Goal: Task Accomplishment & Management: Use online tool/utility

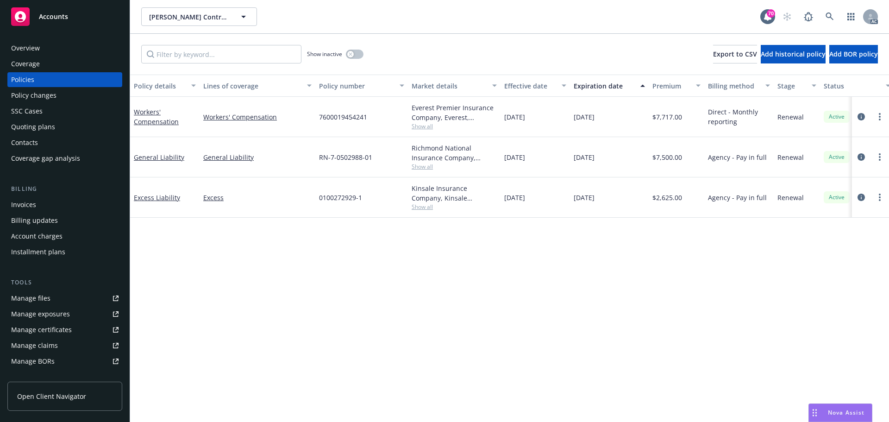
click at [253, 284] on div "Policy details Lines of coverage Policy number Market details Effective date Ex…" at bounding box center [509, 248] width 759 height 347
click at [862, 116] on icon "circleInformation" at bounding box center [861, 116] width 7 height 7
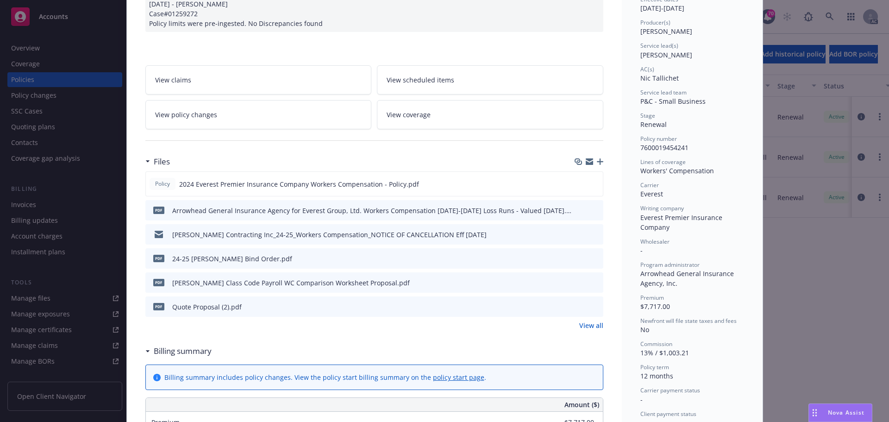
scroll to position [139, 0]
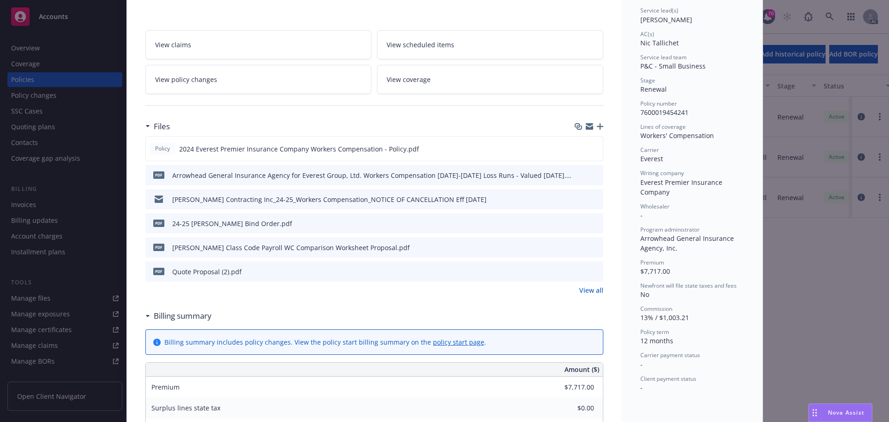
click at [591, 274] on button at bounding box center [595, 272] width 8 height 10
click at [593, 271] on icon "preview file" at bounding box center [595, 271] width 8 height 6
click at [592, 150] on icon "preview file" at bounding box center [594, 148] width 8 height 6
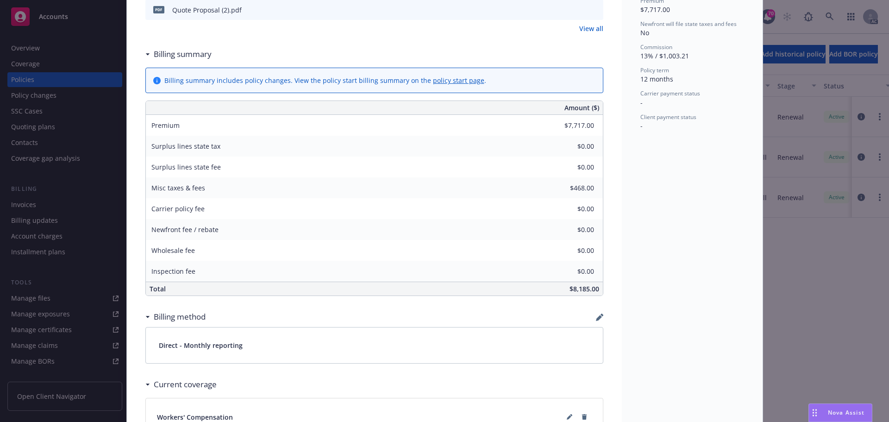
scroll to position [417, 0]
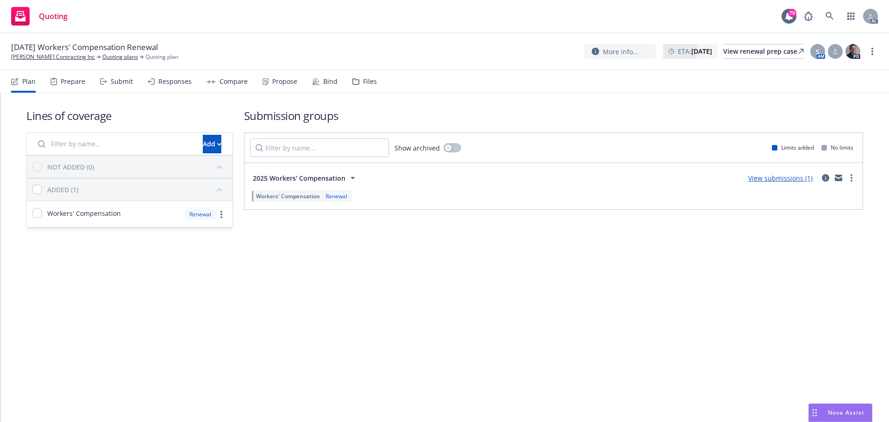
click at [118, 86] on div "Submit" at bounding box center [116, 81] width 33 height 22
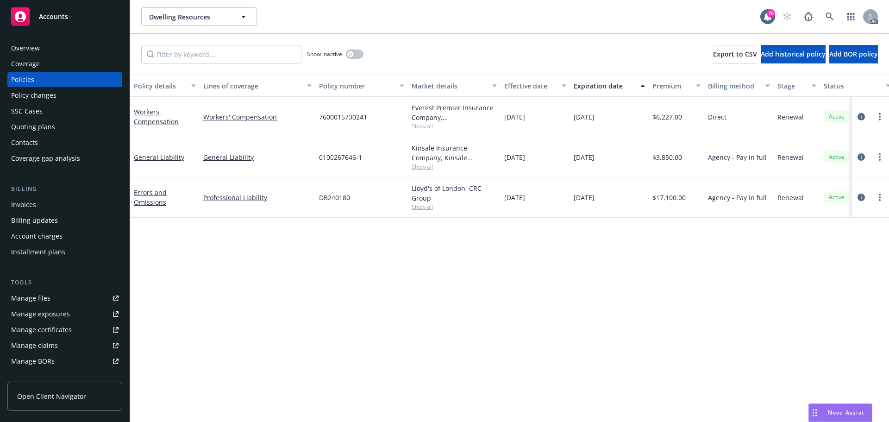
drag, startPoint x: 475, startPoint y: 321, endPoint x: 518, endPoint y: 261, distance: 74.0
click at [476, 321] on div "Policy details Lines of coverage Policy number Market details Effective date Ex…" at bounding box center [509, 248] width 759 height 347
drag, startPoint x: 618, startPoint y: 160, endPoint x: 567, endPoint y: 165, distance: 51.2
click at [567, 165] on div "General Liability General Liability 0100267646-1 Kinsale Insurance Company, Kin…" at bounding box center [577, 157] width 894 height 40
copy div "11/06/2025"
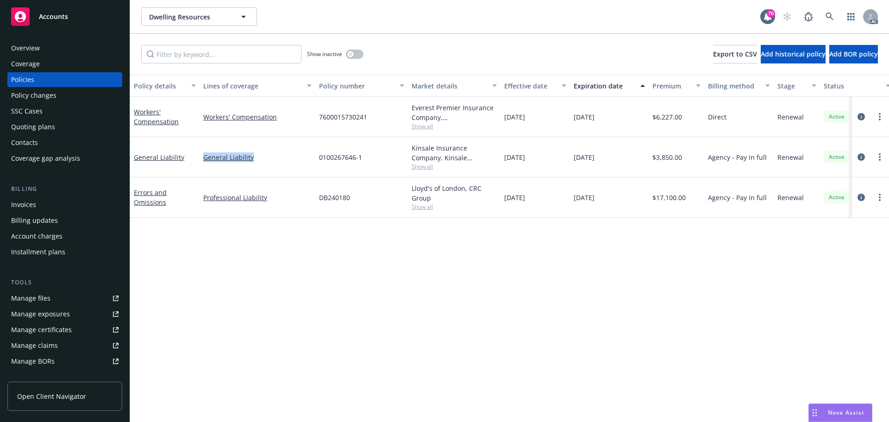
drag, startPoint x: 266, startPoint y: 162, endPoint x: 203, endPoint y: 164, distance: 63.1
click at [203, 164] on div "General Liability" at bounding box center [258, 157] width 116 height 40
copy link "General Liability"
drag, startPoint x: 620, startPoint y: 198, endPoint x: 573, endPoint y: 205, distance: 47.8
click at [573, 205] on div "11/20/2025" at bounding box center [609, 197] width 79 height 40
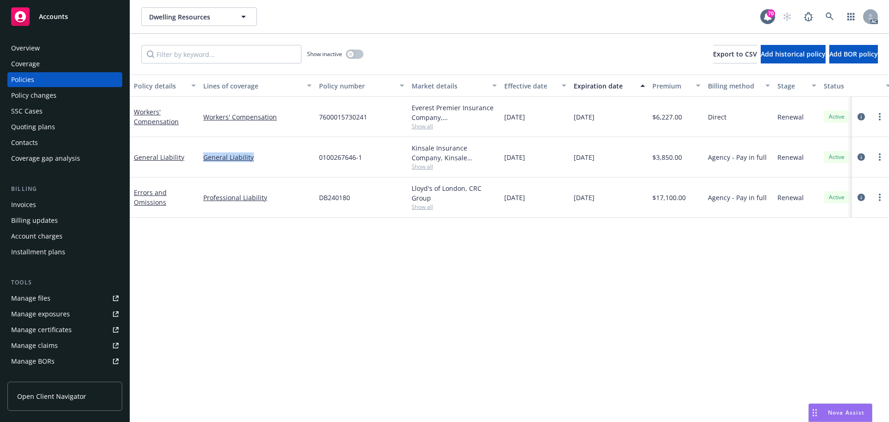
copy span "11/20/2025"
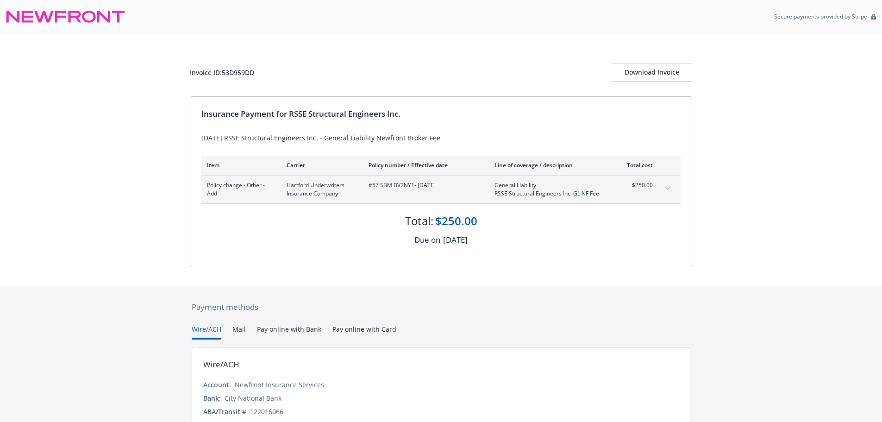
click at [114, 251] on div "Invoice ID: 53D959DD Download Invoice Insurance Payment for RSSE Structural Eng…" at bounding box center [441, 159] width 882 height 252
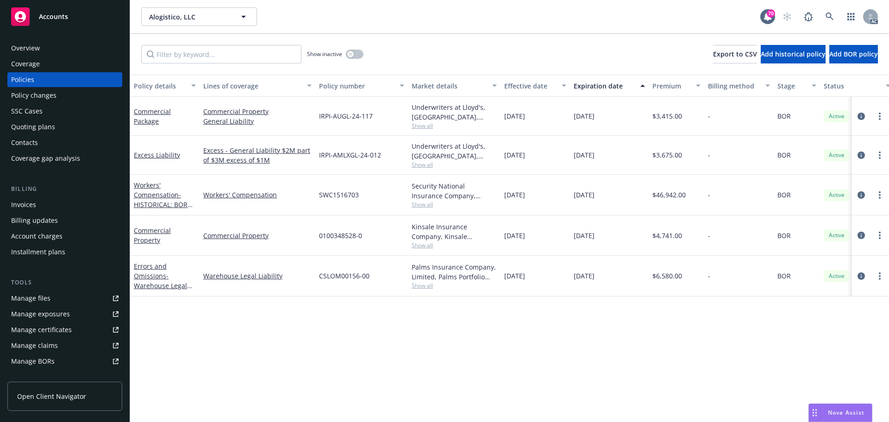
click at [862, 115] on icon "circleInformation" at bounding box center [861, 116] width 7 height 7
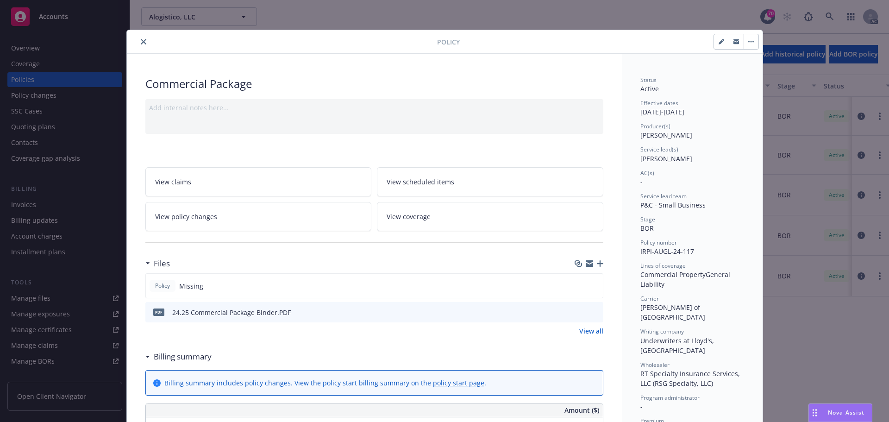
click at [142, 43] on icon "close" at bounding box center [144, 42] width 6 height 6
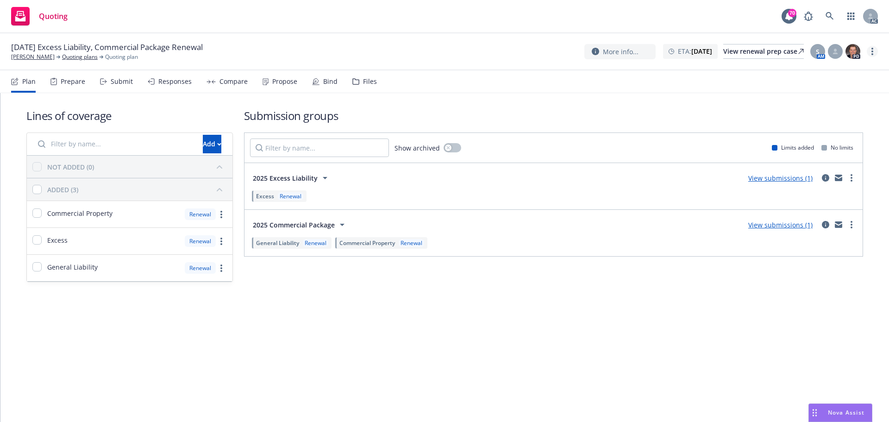
drag, startPoint x: 870, startPoint y: 49, endPoint x: 869, endPoint y: 55, distance: 6.2
click at [870, 49] on link "more" at bounding box center [872, 51] width 11 height 11
click at [845, 67] on link "Copy logging email" at bounding box center [825, 70] width 103 height 19
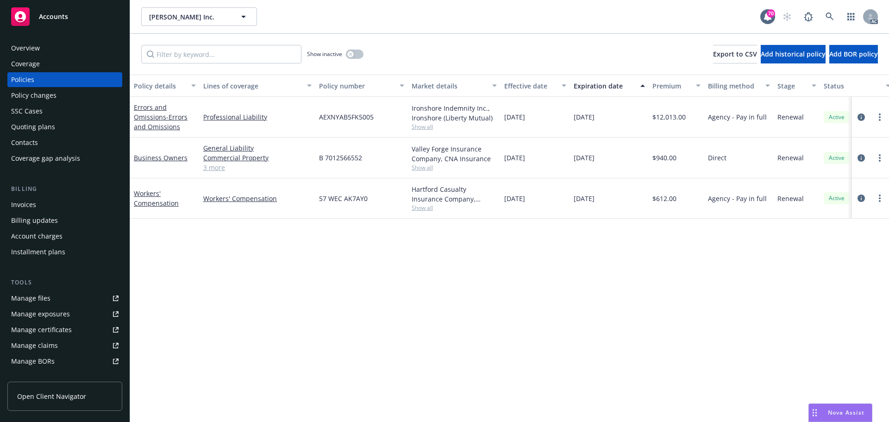
click at [215, 167] on link "3 more" at bounding box center [257, 168] width 108 height 10
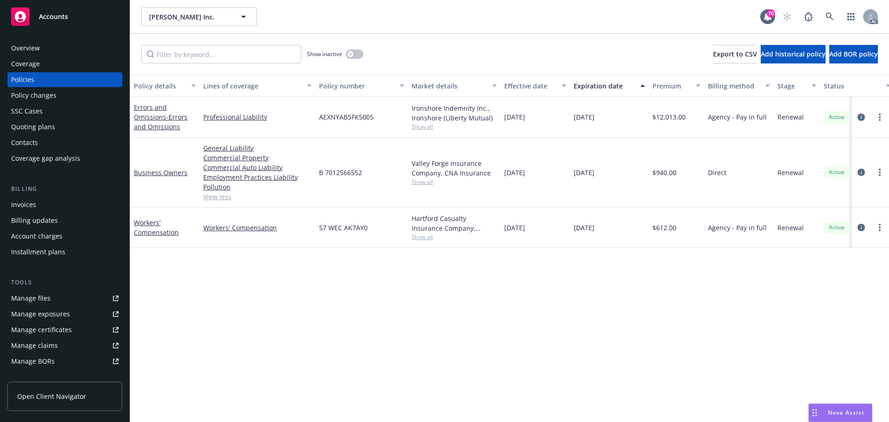
click at [427, 182] on span "Show all" at bounding box center [454, 182] width 85 height 8
click at [264, 290] on div "Policy details Lines of coverage Policy number Market details Effective date Ex…" at bounding box center [509, 248] width 759 height 347
click at [420, 127] on span "Show all" at bounding box center [454, 127] width 85 height 8
click at [497, 312] on div "Policy details Lines of coverage Policy number Market details Effective date Ex…" at bounding box center [509, 248] width 759 height 347
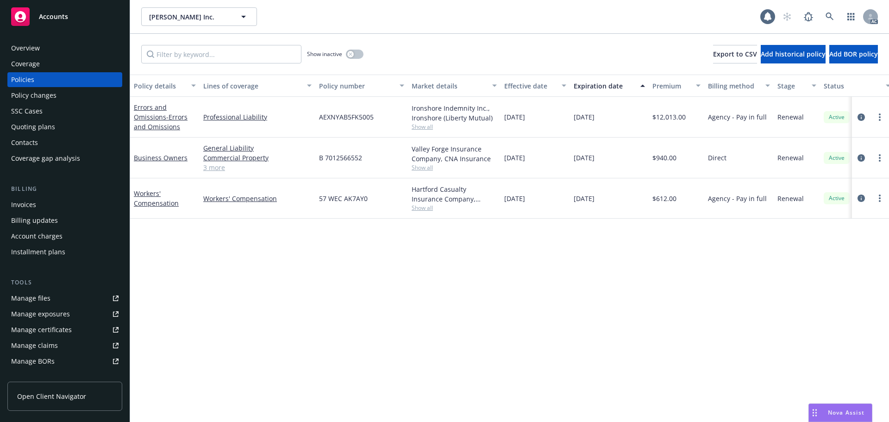
click at [524, 270] on div "Policy details Lines of coverage Policy number Market details Effective date Ex…" at bounding box center [509, 248] width 759 height 347
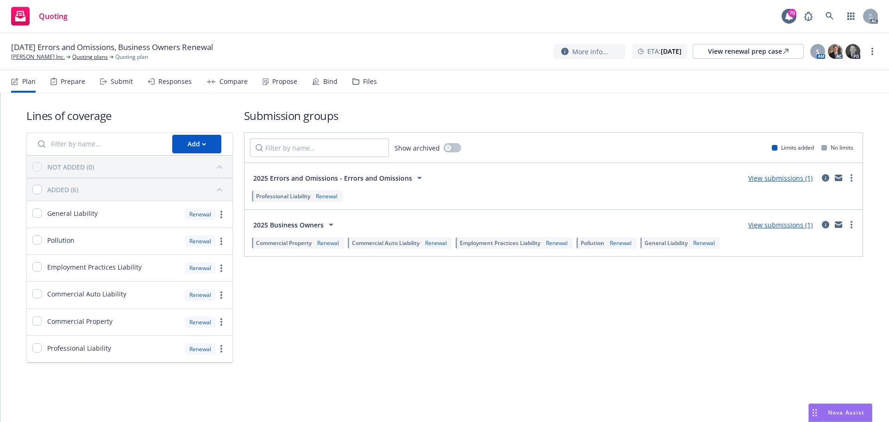
click at [113, 81] on div "Submit" at bounding box center [122, 81] width 22 height 7
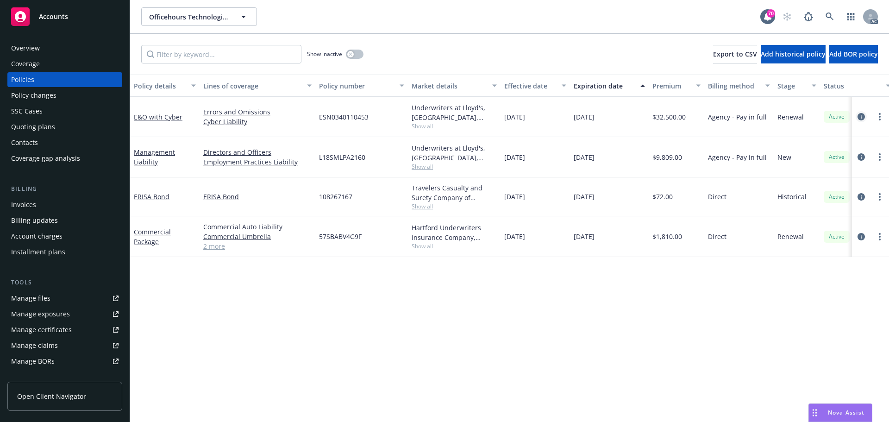
click at [862, 116] on icon "circleInformation" at bounding box center [861, 116] width 7 height 7
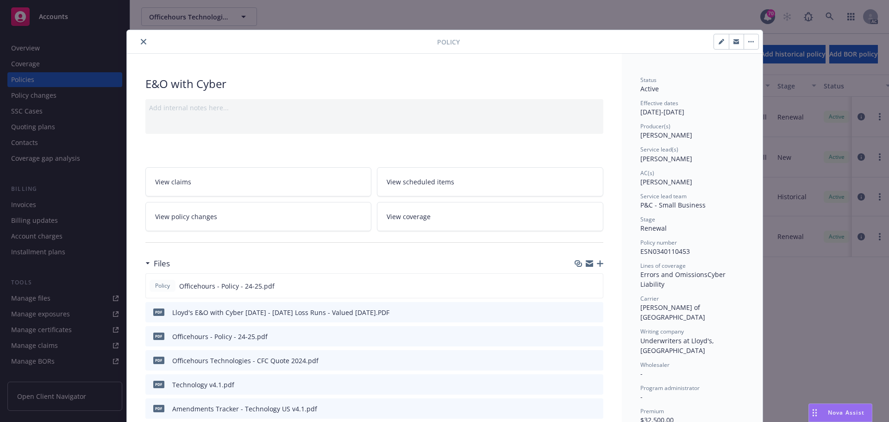
click at [141, 41] on icon "close" at bounding box center [144, 42] width 6 height 6
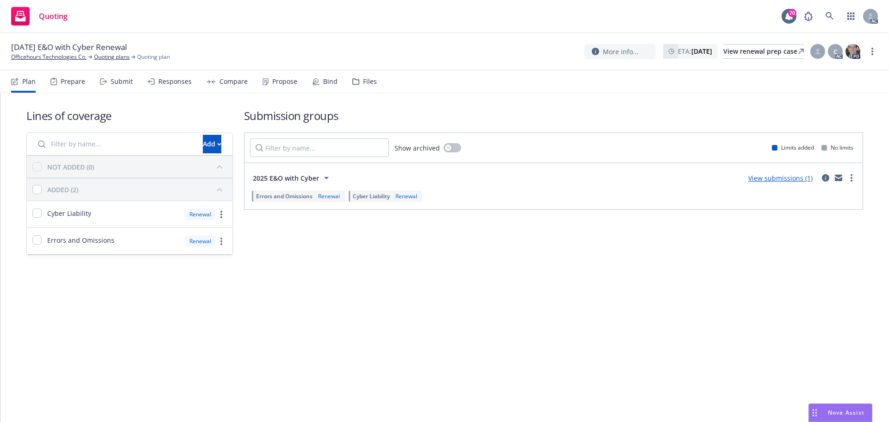
click at [828, 70] on link "Copy logging email" at bounding box center [825, 70] width 103 height 19
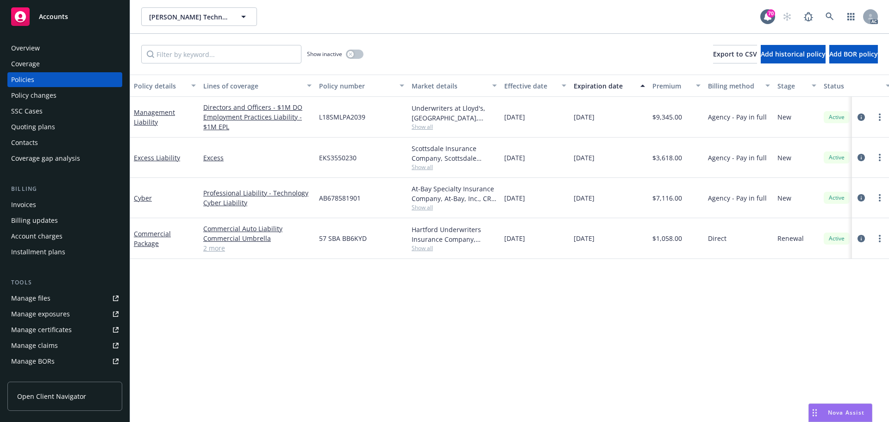
click at [42, 50] on div "Overview" at bounding box center [64, 48] width 107 height 15
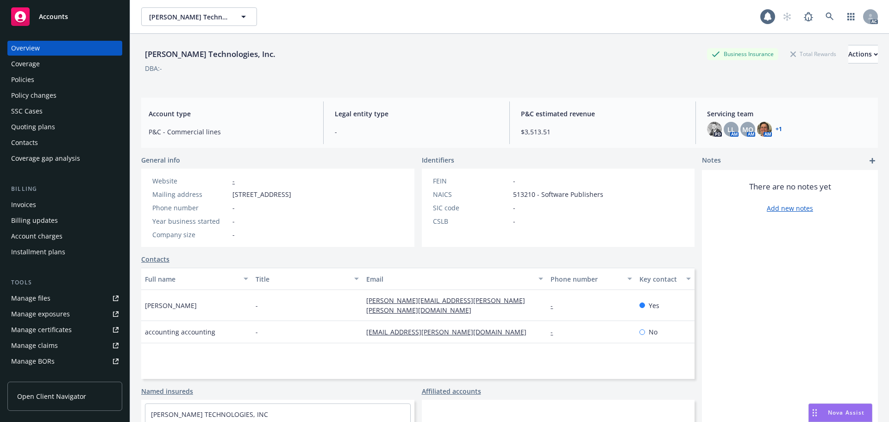
scroll to position [46, 0]
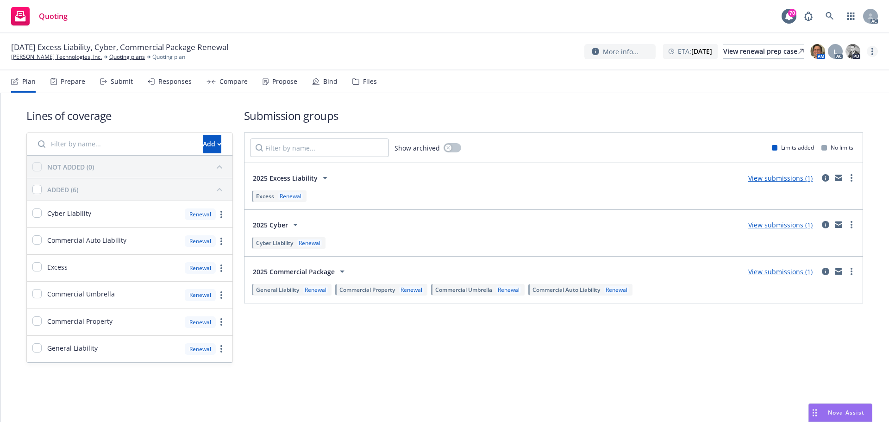
click at [875, 50] on link "more" at bounding box center [872, 51] width 11 height 11
click at [834, 70] on link "Copy logging email" at bounding box center [825, 70] width 103 height 19
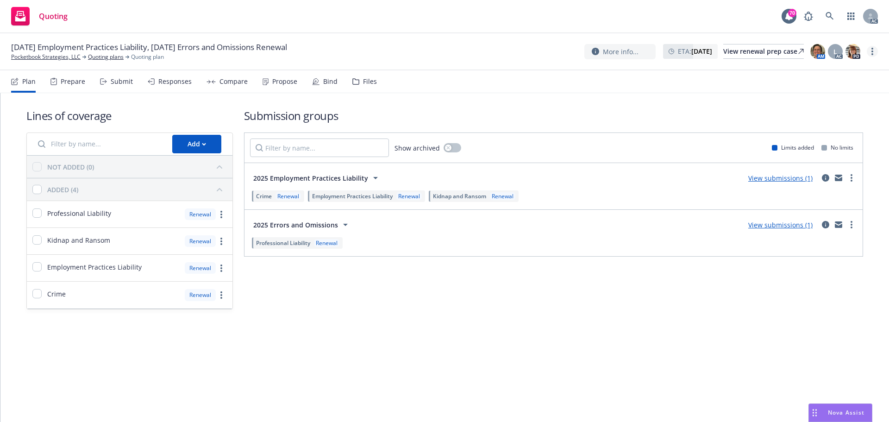
click at [870, 52] on link "more" at bounding box center [872, 51] width 11 height 11
click at [836, 68] on link "Copy logging email" at bounding box center [825, 70] width 103 height 19
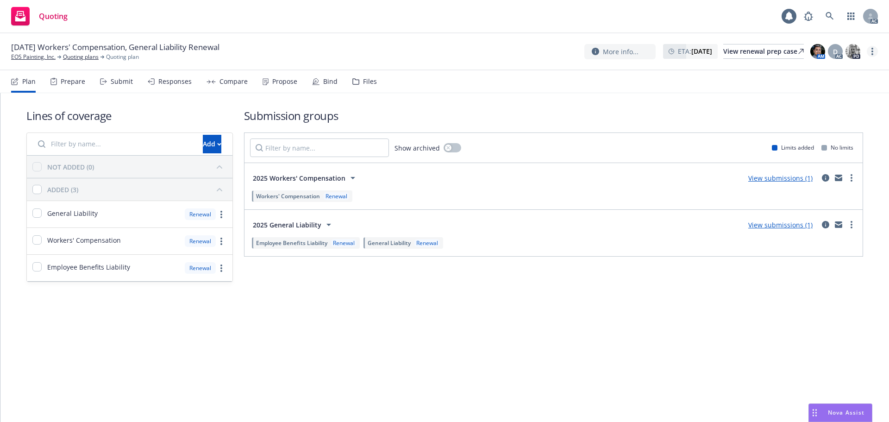
click at [875, 52] on link "more" at bounding box center [872, 51] width 11 height 11
click at [845, 72] on link "Copy logging email" at bounding box center [825, 70] width 103 height 19
click at [873, 51] on circle "more" at bounding box center [873, 51] width 2 height 2
click at [842, 67] on link "Copy logging email" at bounding box center [825, 70] width 103 height 19
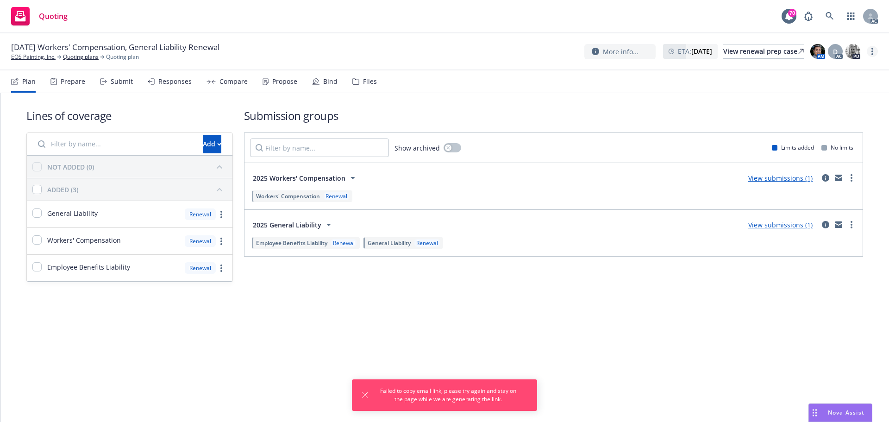
click at [874, 54] on link "more" at bounding box center [872, 51] width 11 height 11
click at [844, 74] on link "Copy logging email" at bounding box center [825, 70] width 103 height 19
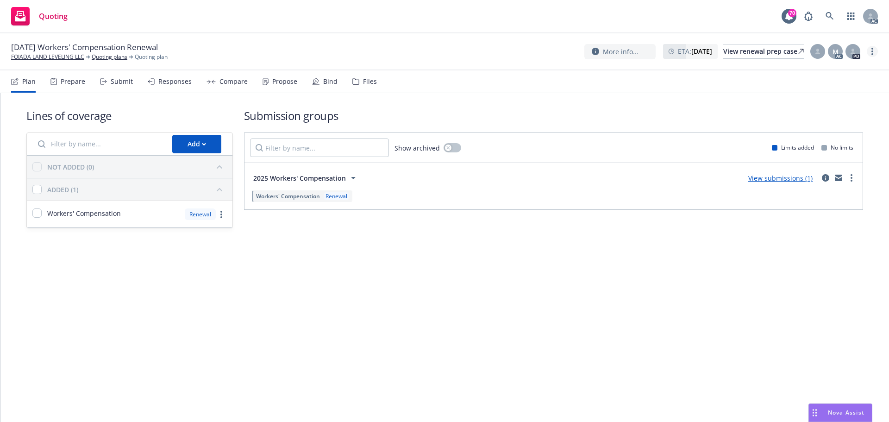
click at [873, 47] on link "more" at bounding box center [872, 51] width 11 height 11
click at [828, 69] on link "Copy logging email" at bounding box center [825, 70] width 103 height 19
